Goal: Task Accomplishment & Management: Manage account settings

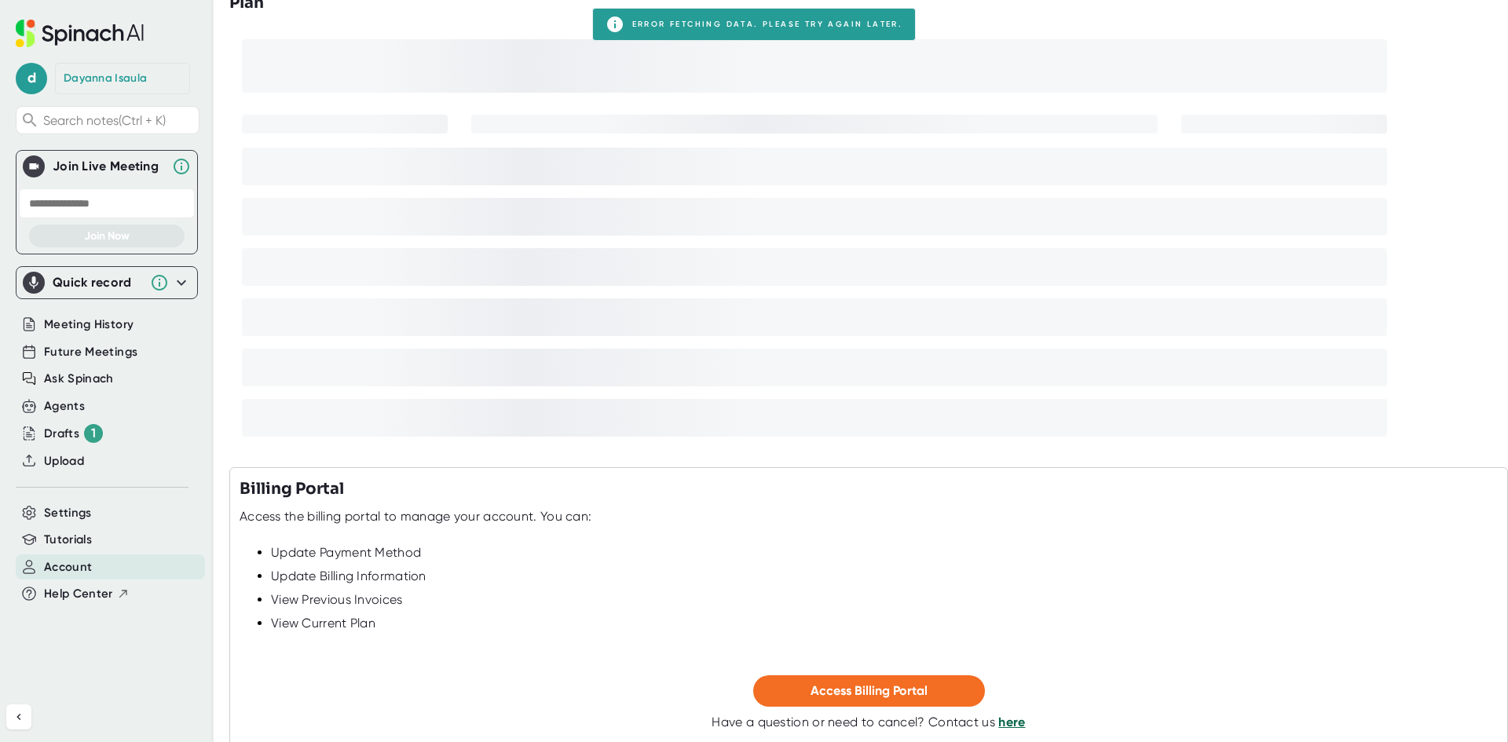
scroll to position [167, 0]
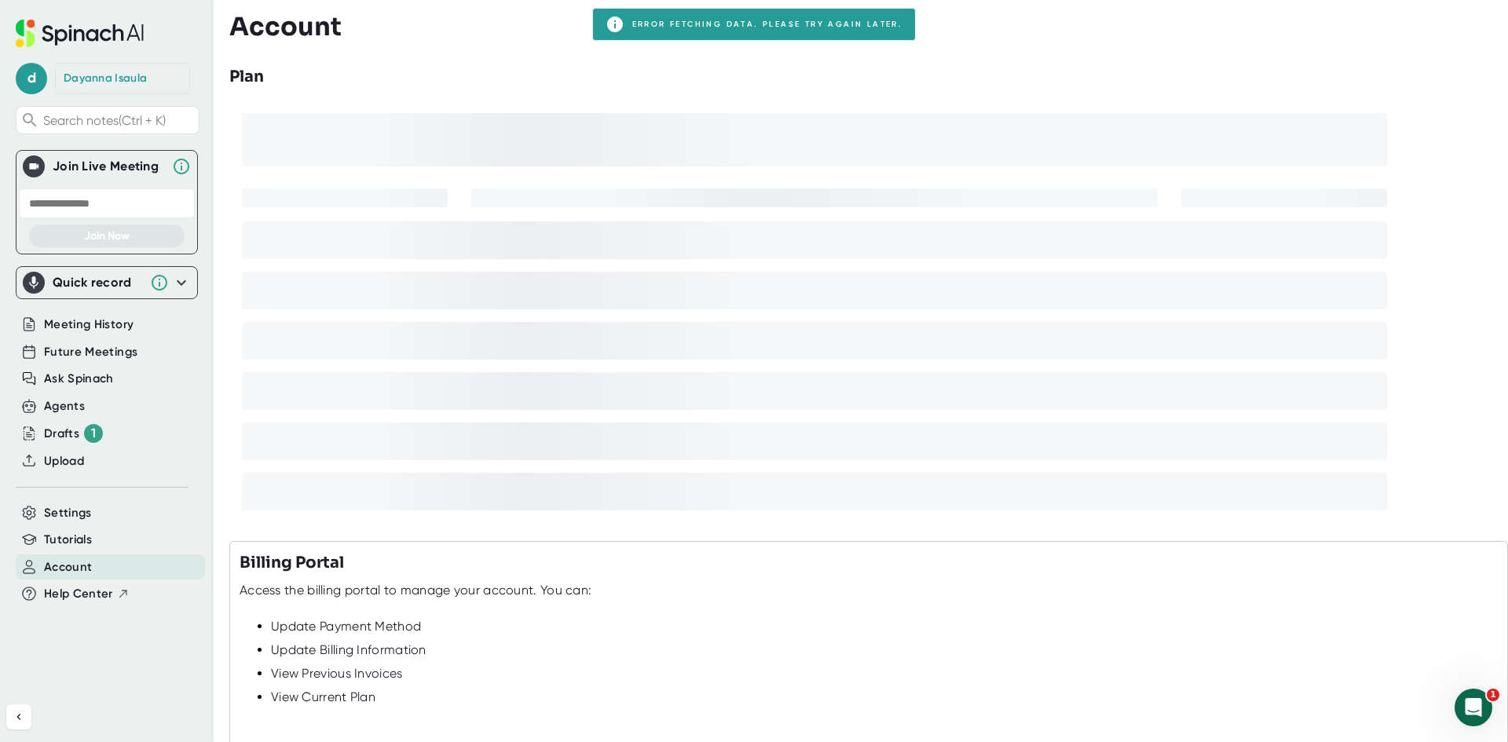
scroll to position [167, 0]
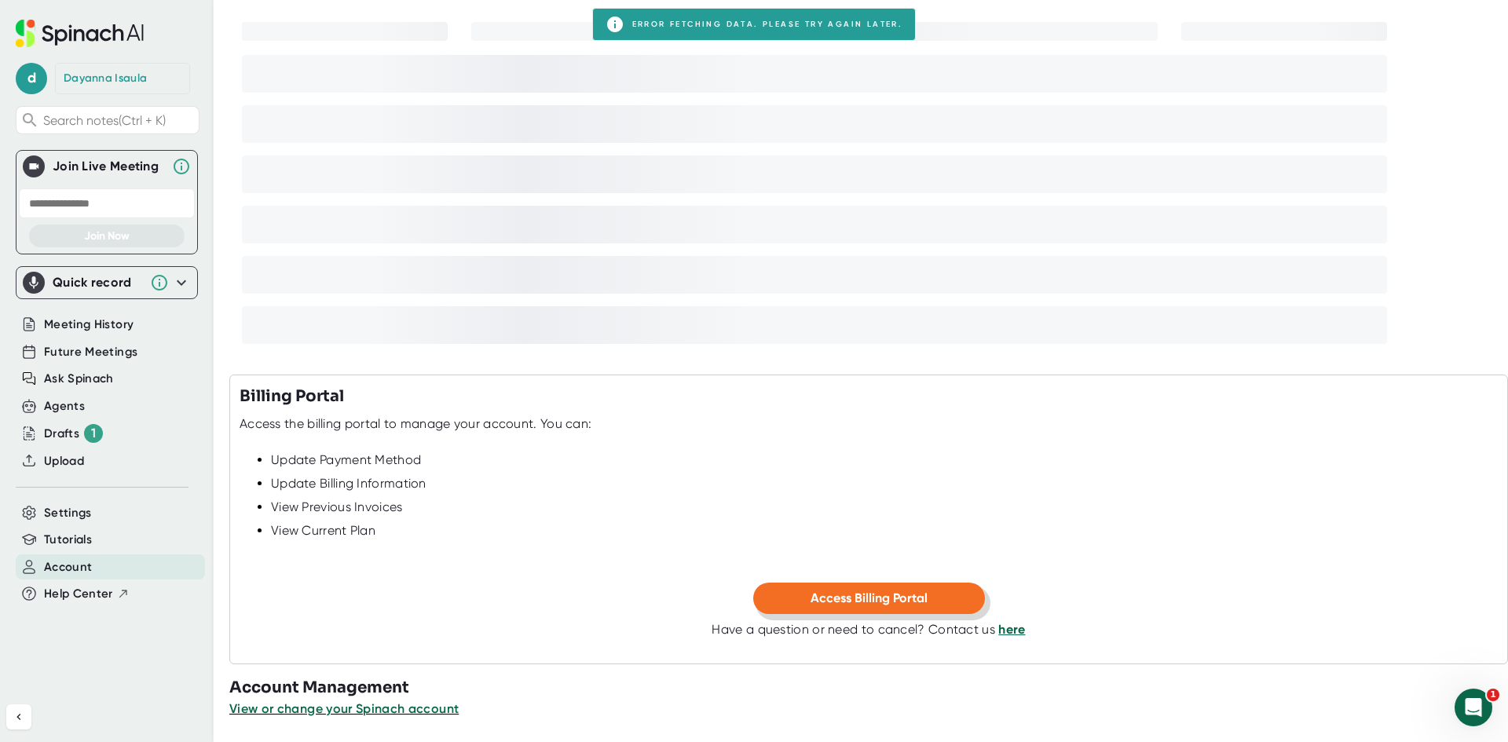
click at [819, 603] on span "Access Billing Portal" at bounding box center [869, 598] width 117 height 15
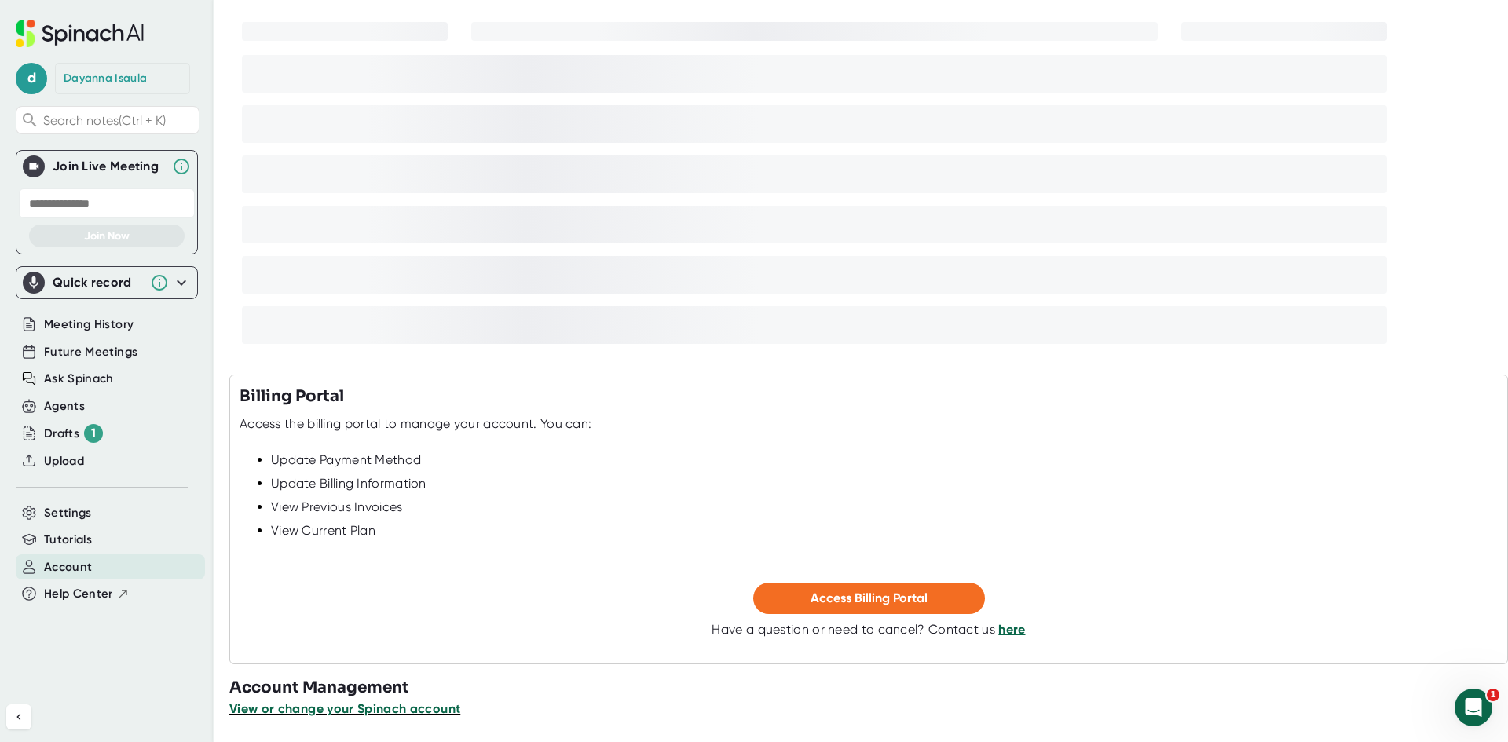
click at [414, 713] on span "View or change your Spinach account" at bounding box center [344, 709] width 231 height 15
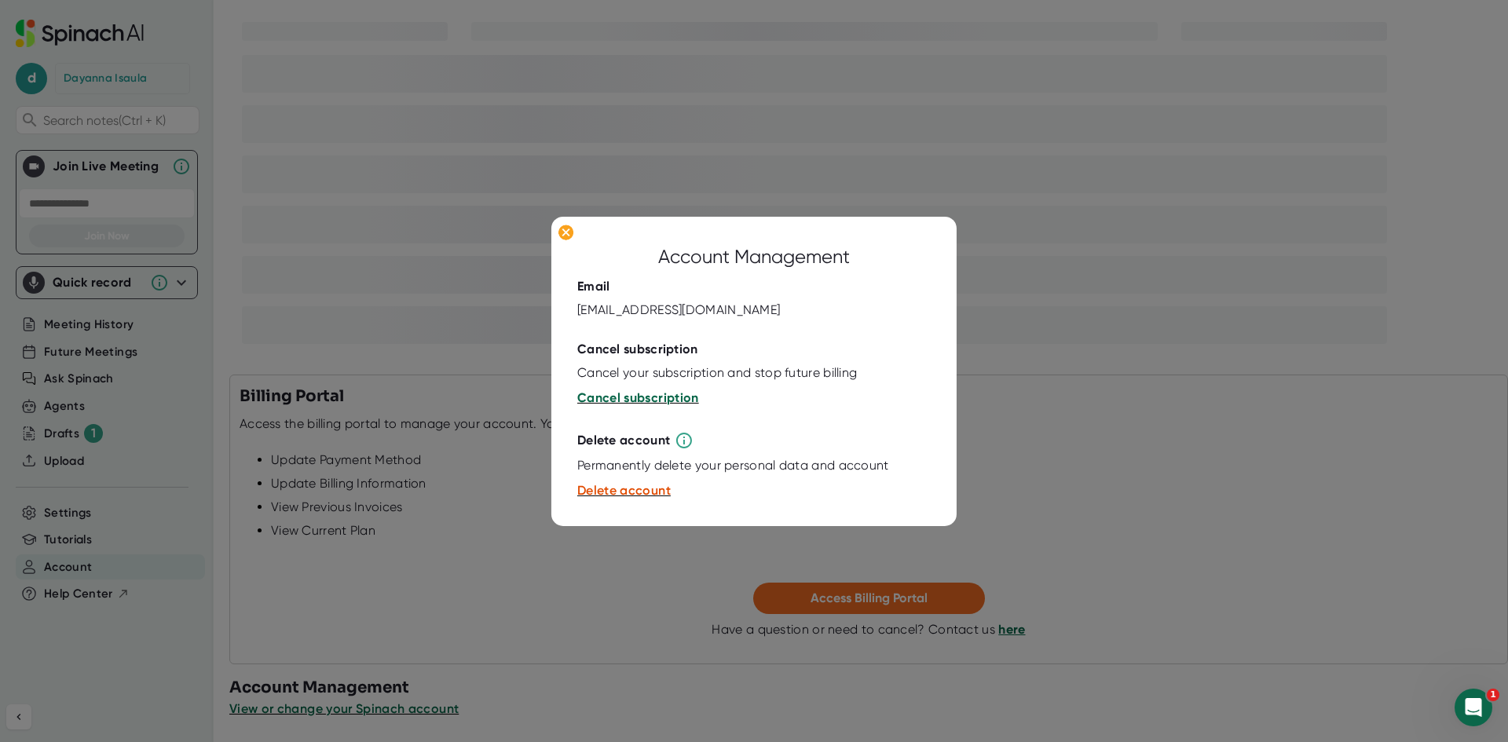
click at [630, 400] on span "Cancel subscription" at bounding box center [638, 397] width 122 height 15
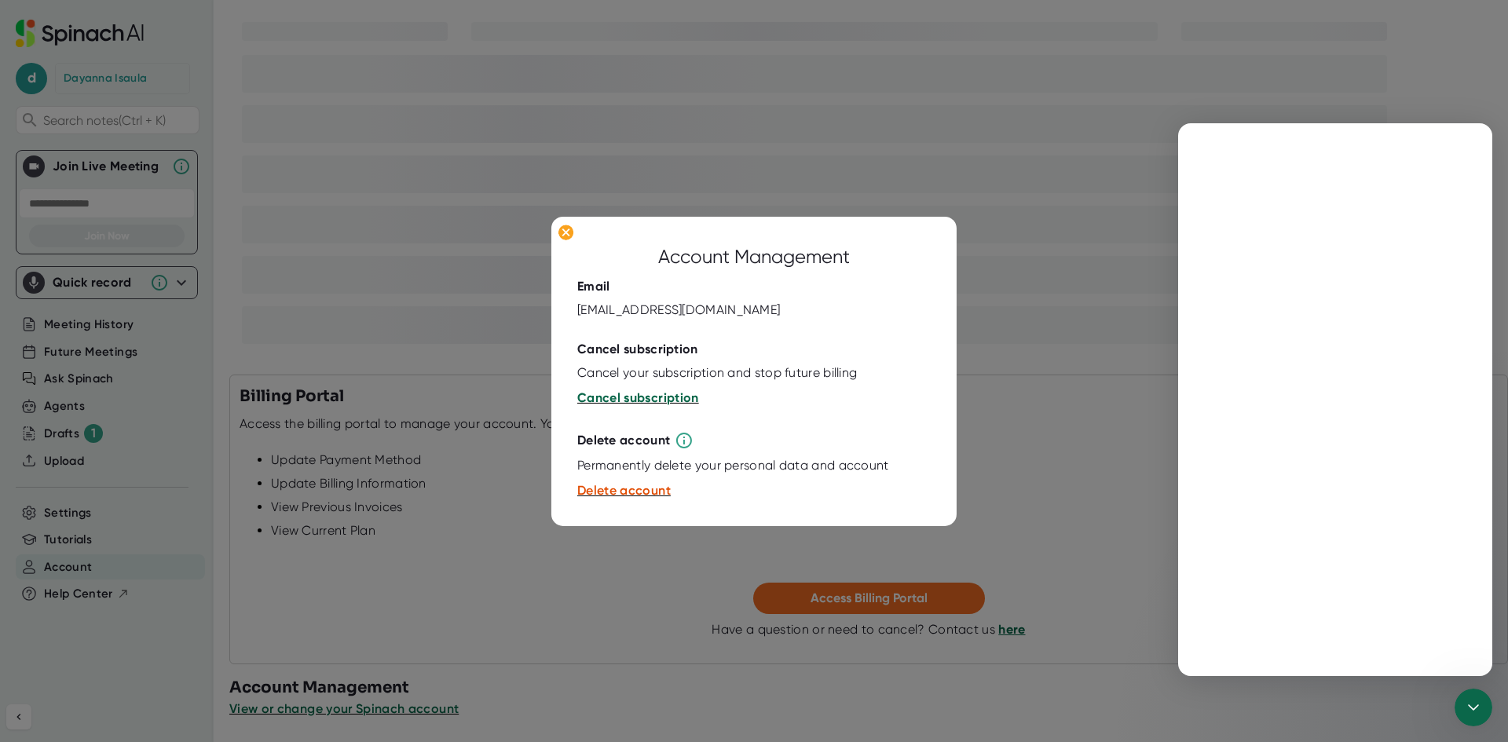
scroll to position [0, 0]
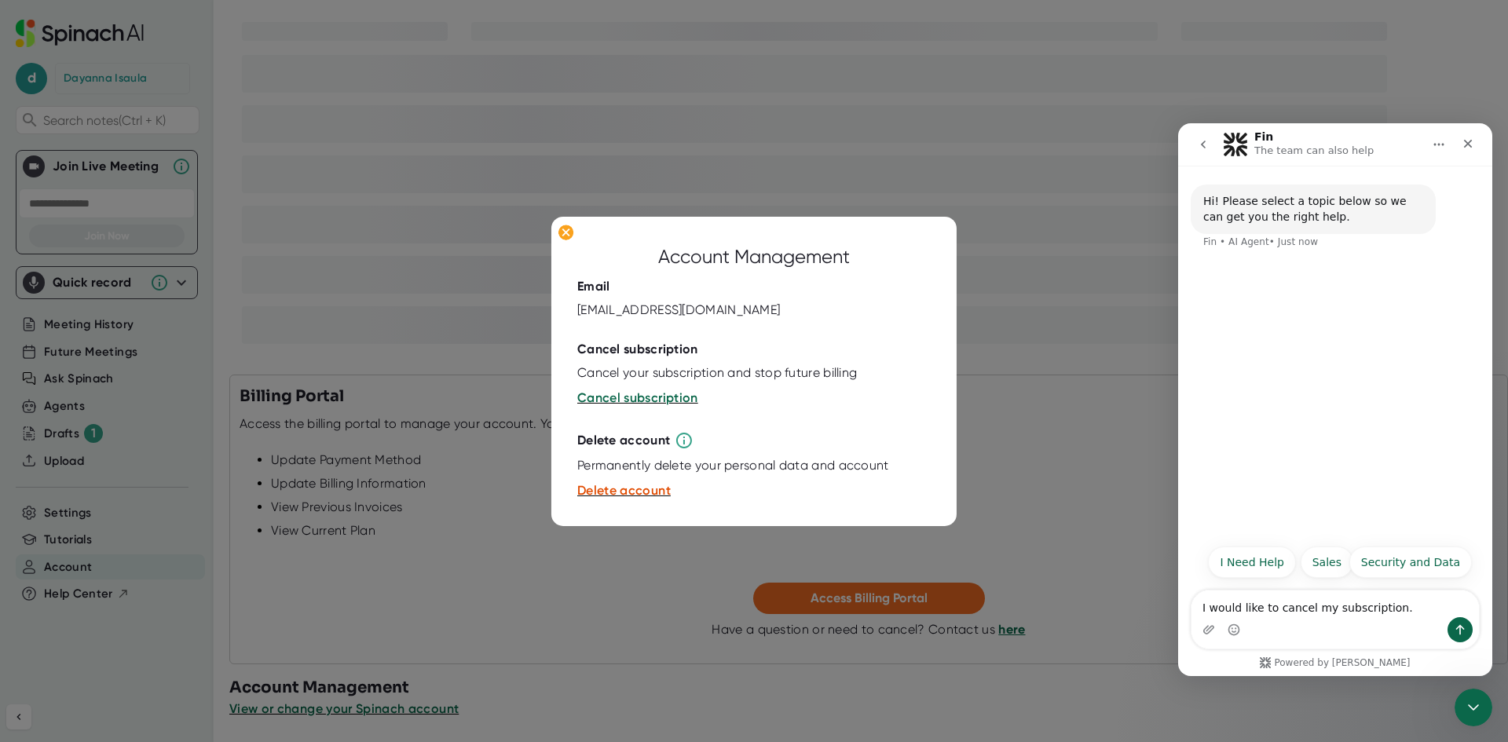
click at [1204, 144] on icon "go back" at bounding box center [1203, 144] width 13 height 13
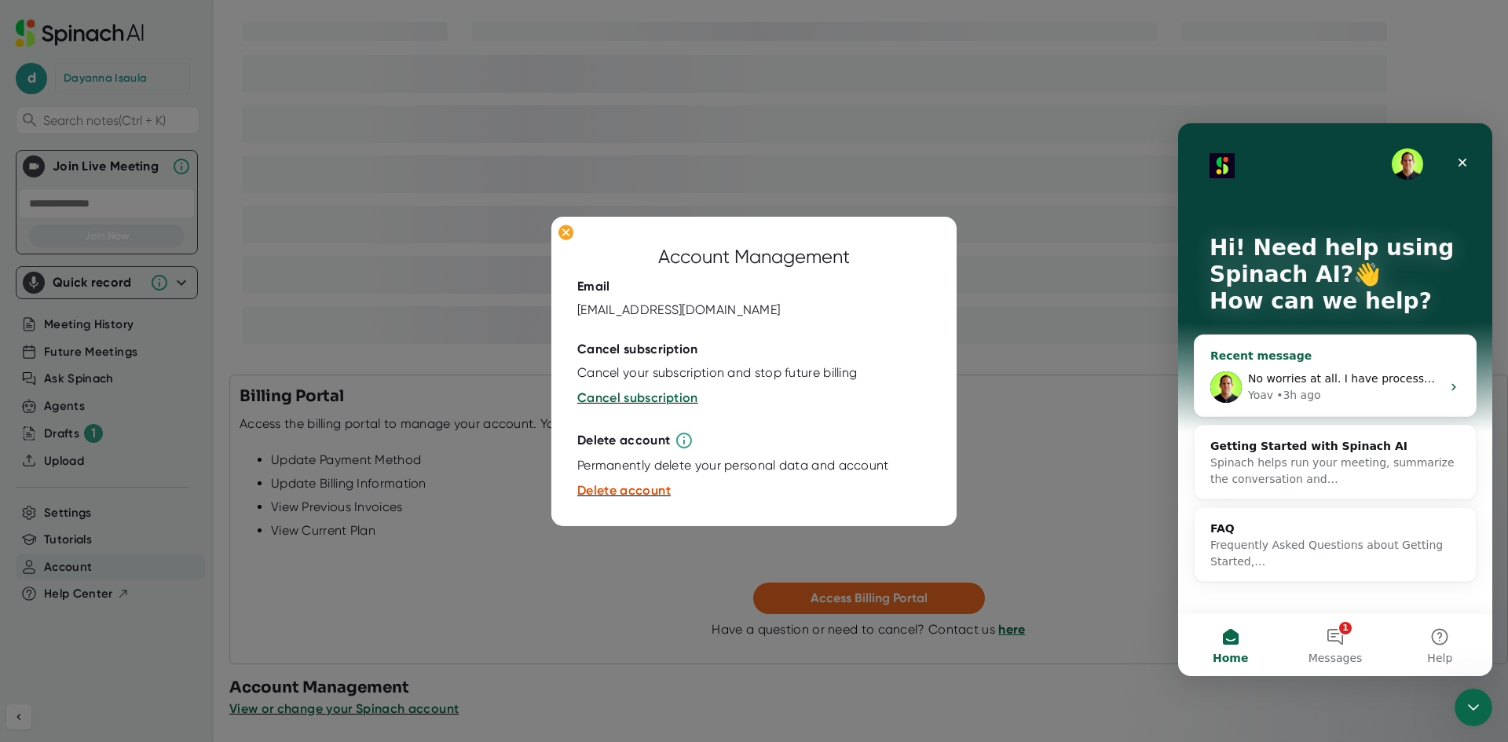
click at [1311, 395] on div "• 3h ago" at bounding box center [1299, 395] width 45 height 16
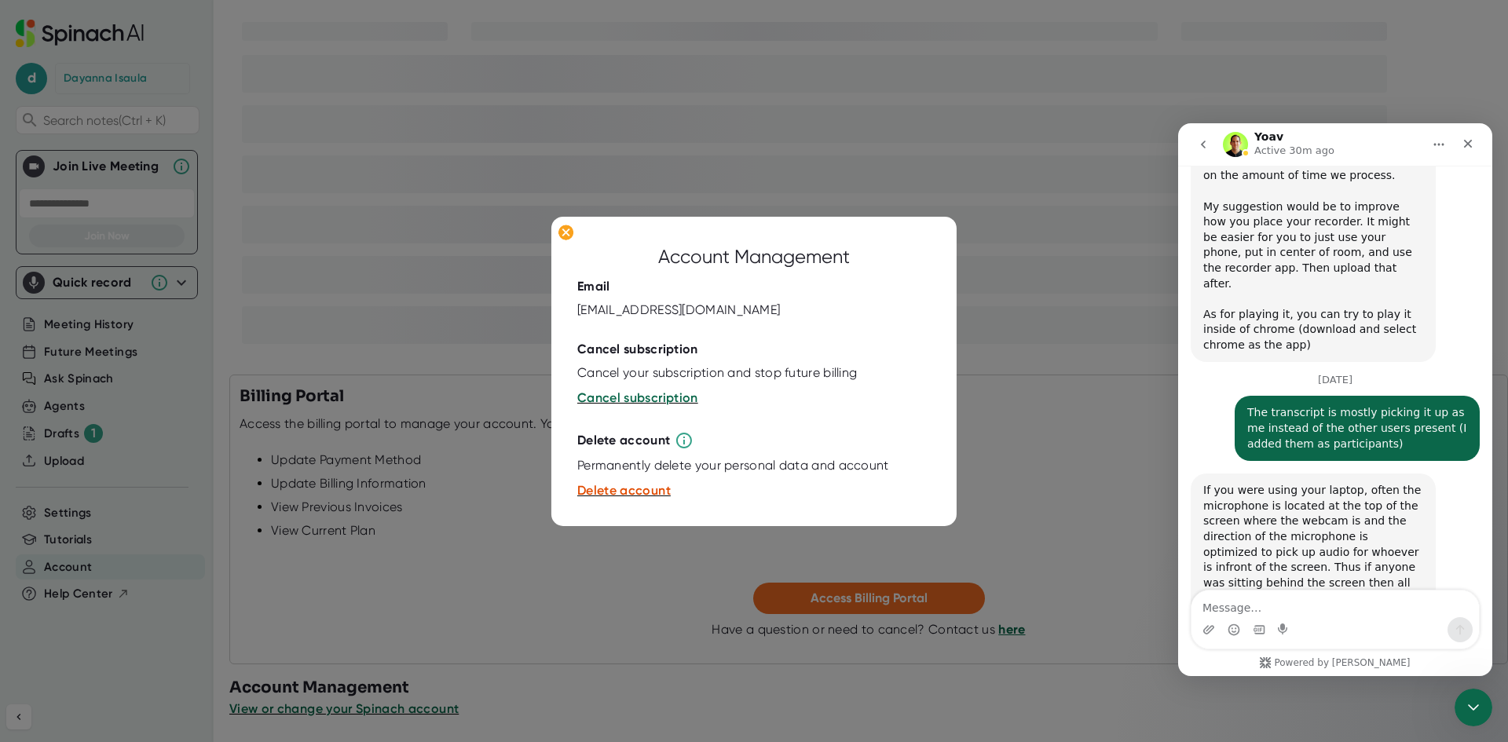
scroll to position [5865, 0]
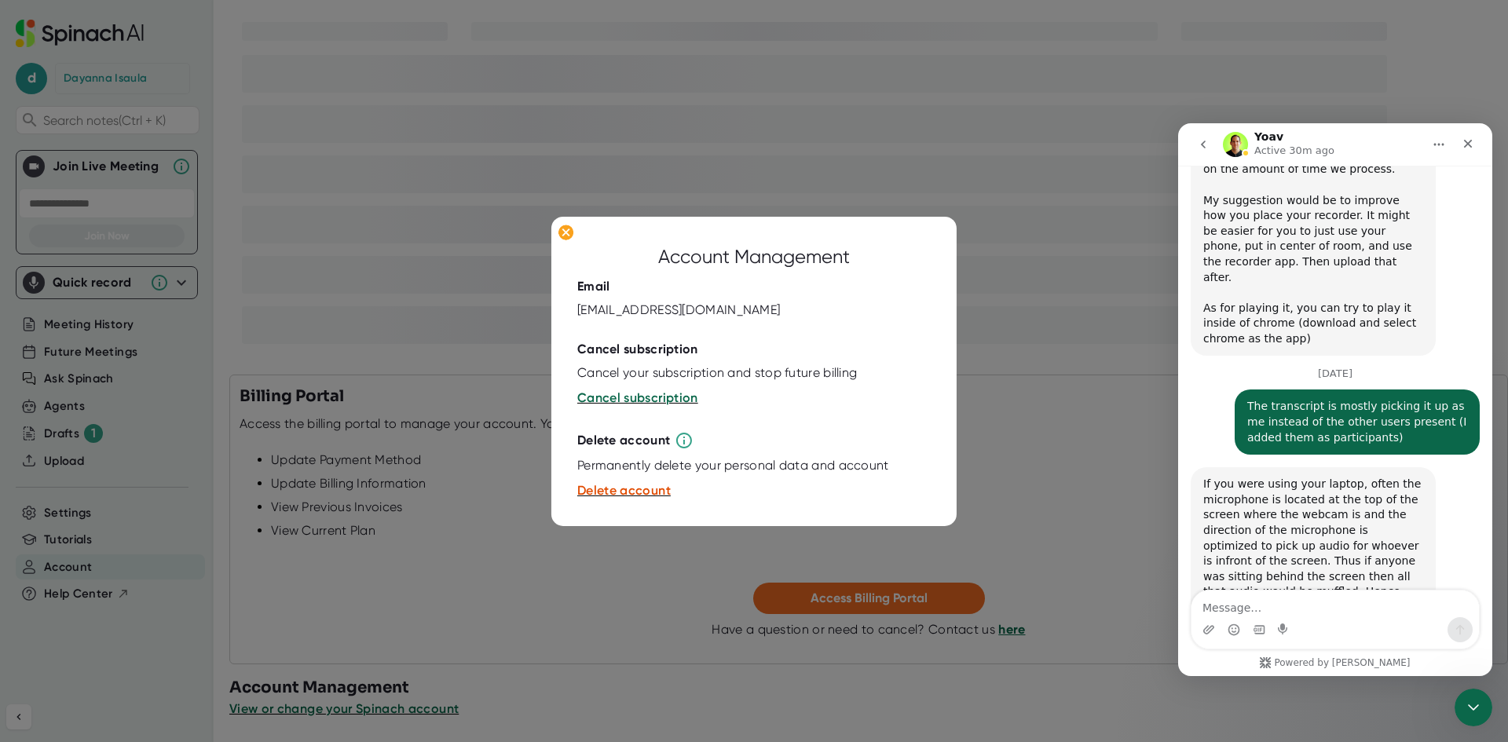
click at [1259, 611] on textarea "Message…" at bounding box center [1336, 604] width 288 height 27
type textarea "Thank you!!"
click at [1456, 624] on icon "Send a message…" at bounding box center [1460, 630] width 13 height 13
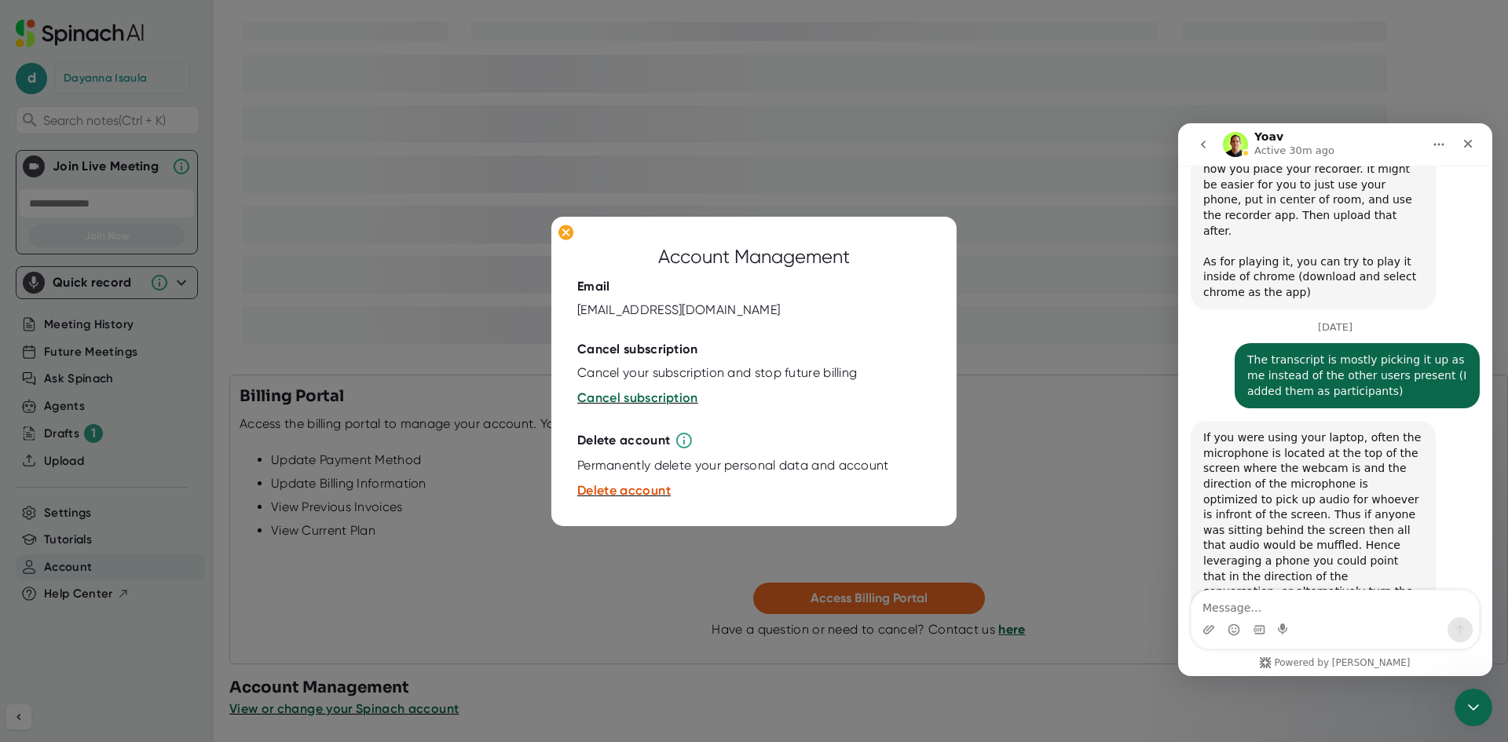
click at [688, 442] on icon at bounding box center [684, 440] width 19 height 19
click at [1475, 143] on div "Close" at bounding box center [1468, 144] width 28 height 28
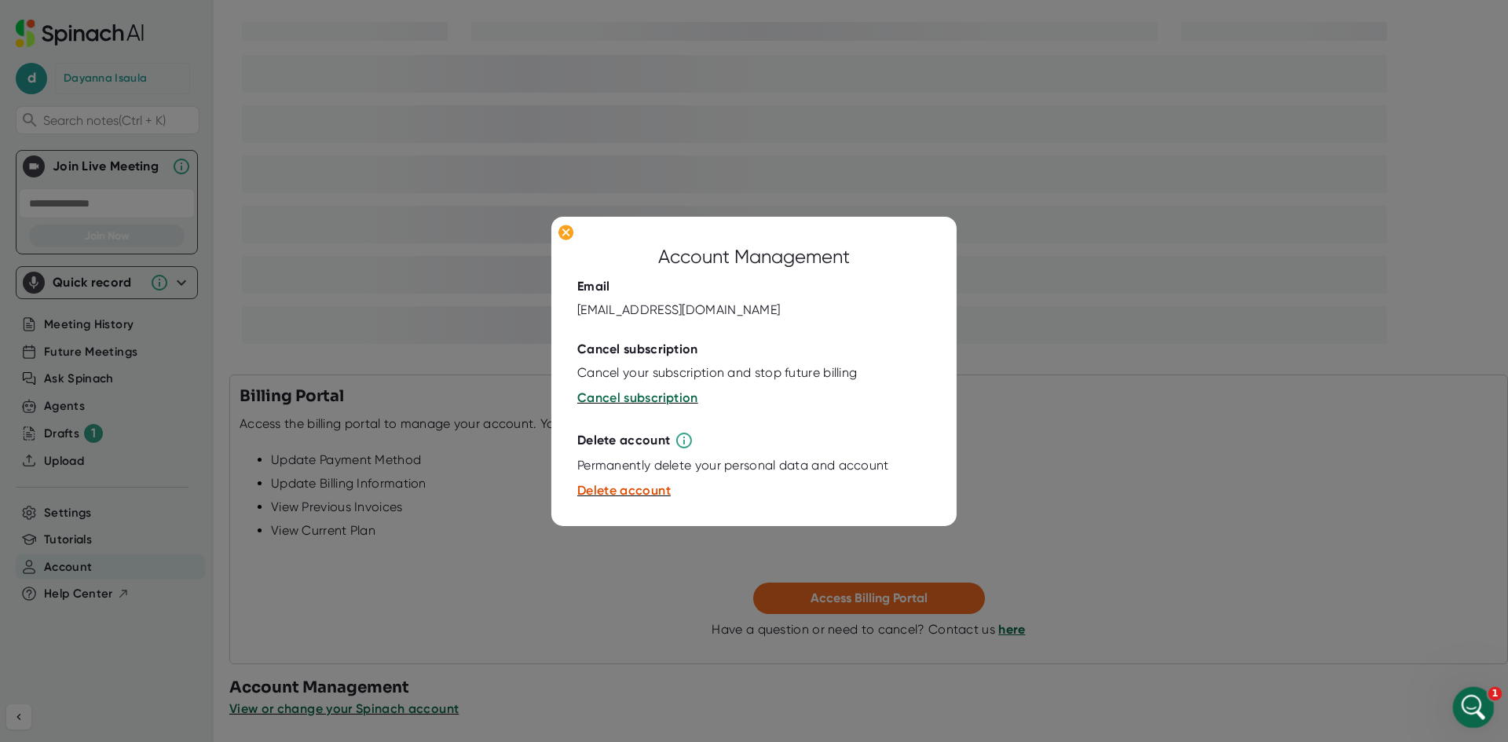
click at [1461, 687] on div "Open Intercom Messenger" at bounding box center [1472, 706] width 52 height 52
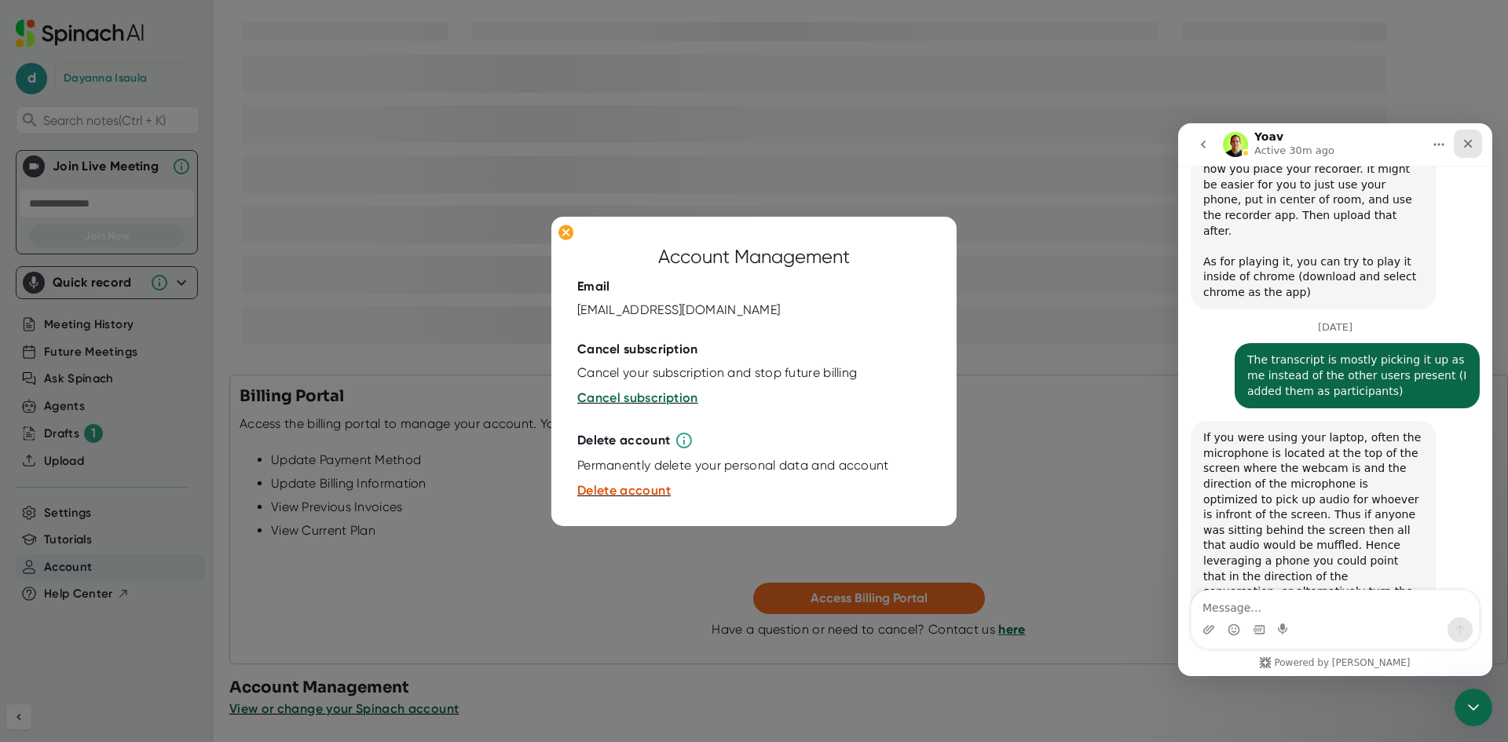
click at [1464, 150] on div "Close" at bounding box center [1468, 144] width 28 height 28
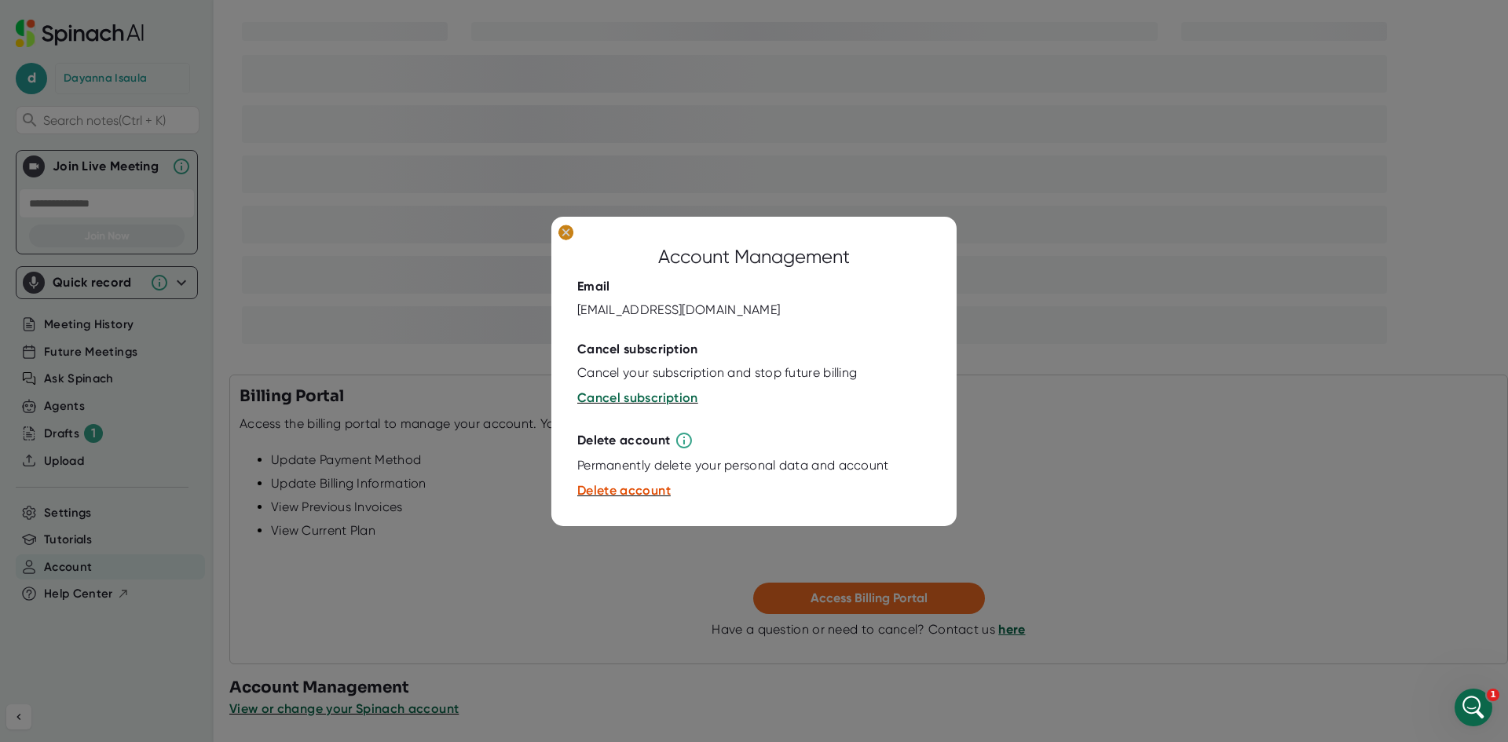
click at [569, 235] on icon at bounding box center [565, 232] width 7 height 7
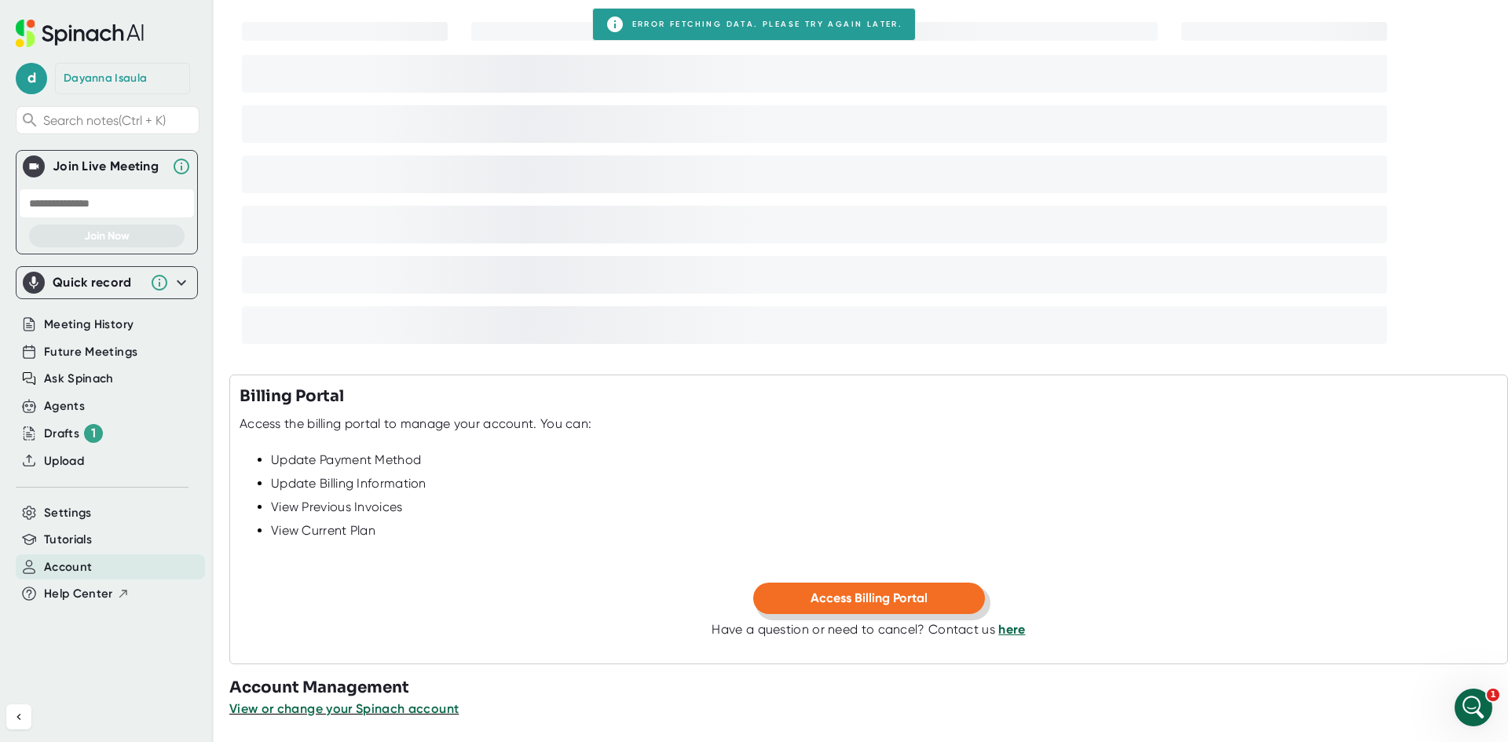
click at [866, 603] on span "Access Billing Portal" at bounding box center [869, 598] width 117 height 15
